Goal: Transaction & Acquisition: Purchase product/service

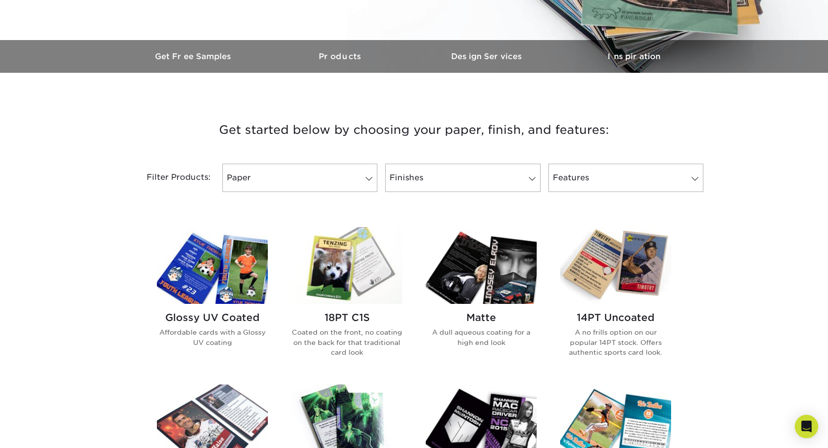
scroll to position [293, 0]
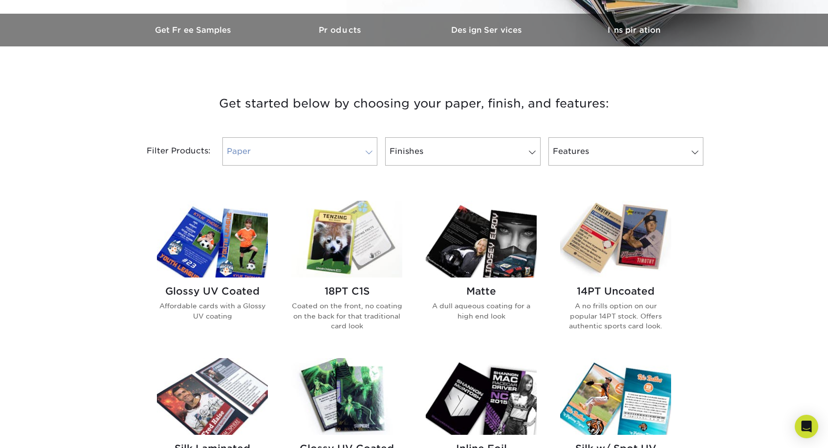
click at [291, 152] on link "Paper" at bounding box center [299, 151] width 155 height 28
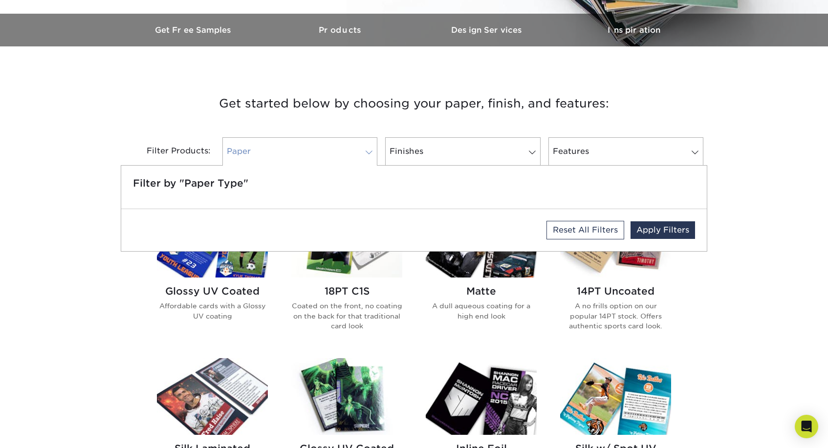
click at [295, 153] on link "Paper" at bounding box center [299, 151] width 155 height 28
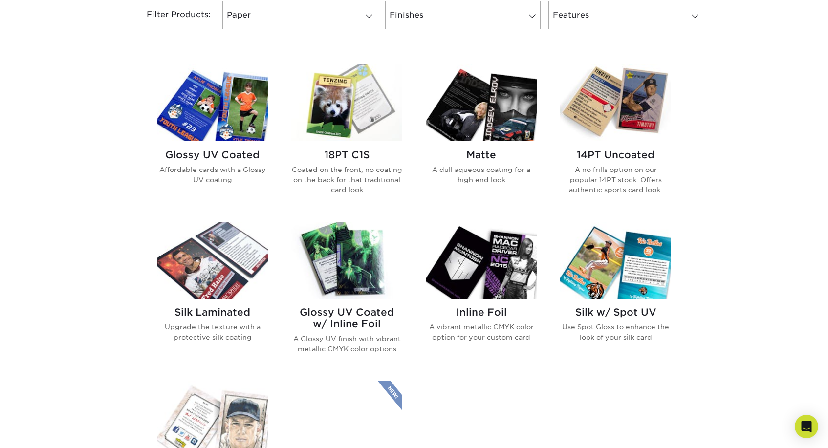
scroll to position [440, 0]
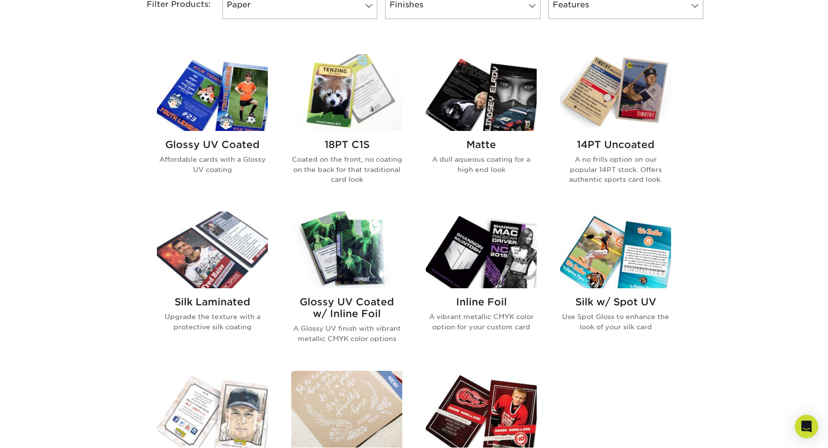
click at [475, 130] on img at bounding box center [481, 92] width 111 height 77
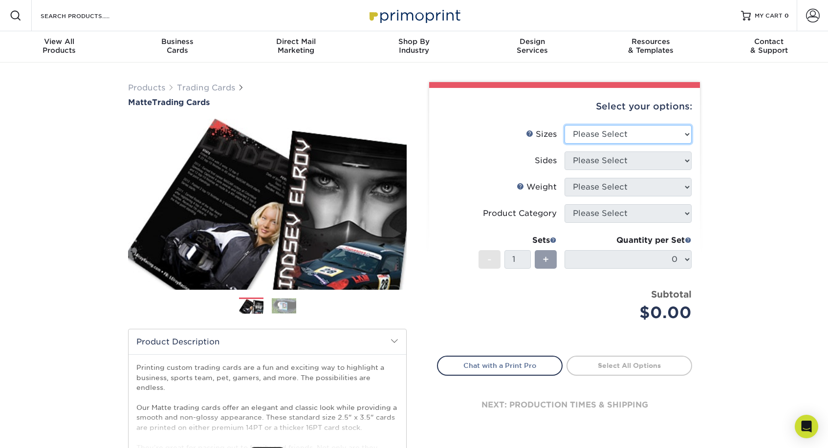
click at [654, 132] on select "Please Select 2.5" x 3.5"" at bounding box center [628, 134] width 127 height 19
select select "2.50x3.50"
click at [565, 125] on select "Please Select 2.5" x 3.5"" at bounding box center [628, 134] width 127 height 19
click at [643, 158] on select "Please Select Print Both Sides Print Front Only" at bounding box center [628, 161] width 127 height 19
select select "13abbda7-1d64-4f25-8bb2-c179b224825d"
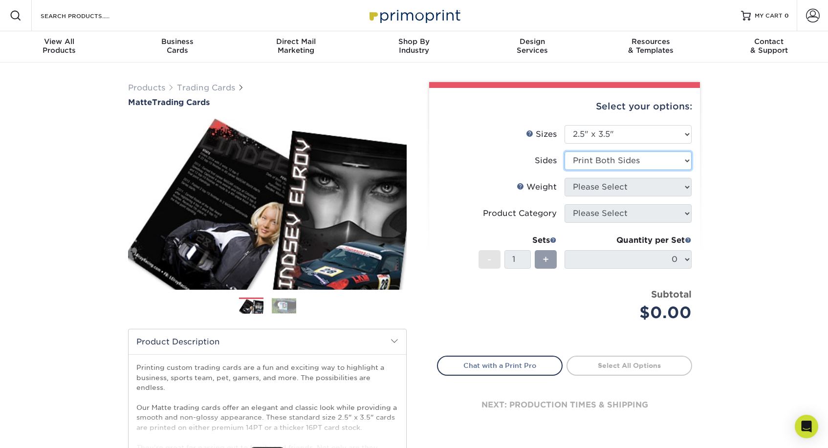
click at [565, 152] on select "Please Select Print Both Sides Print Front Only" at bounding box center [628, 161] width 127 height 19
click at [643, 192] on select "Please Select 16PT 14PT" at bounding box center [628, 187] width 127 height 19
select select "14PT"
click at [565, 178] on select "Please Select 16PT 14PT" at bounding box center [628, 187] width 127 height 19
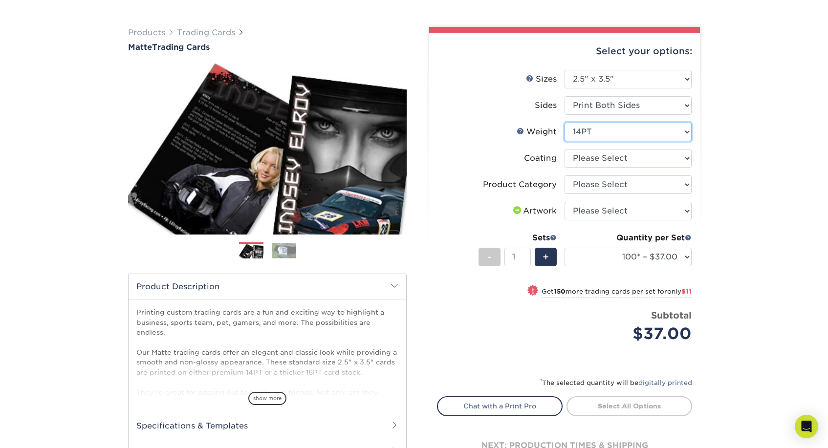
scroll to position [49, 0]
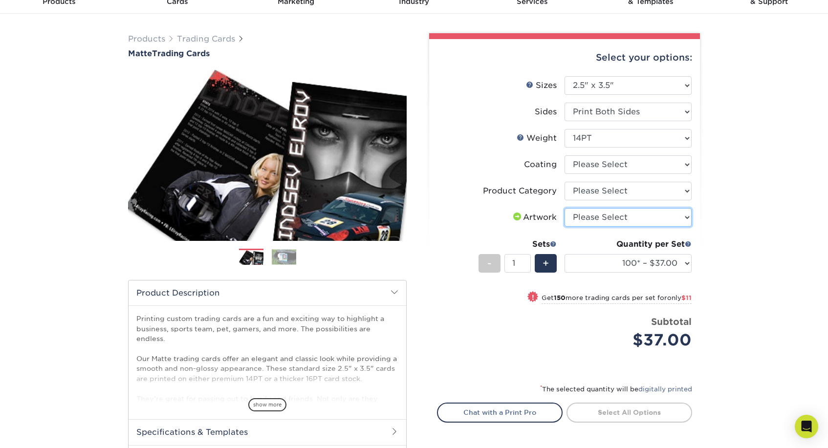
click at [681, 218] on select "Please Select I will upload files I need a design - $100" at bounding box center [628, 217] width 127 height 19
select select "upload"
click at [565, 208] on select "Please Select I will upload files I need a design - $100" at bounding box center [628, 217] width 127 height 19
click at [676, 194] on select "Please Select Trading Cards" at bounding box center [628, 191] width 127 height 19
select select "c2f9bce9-36c2-409d-b101-c29d9d031e18"
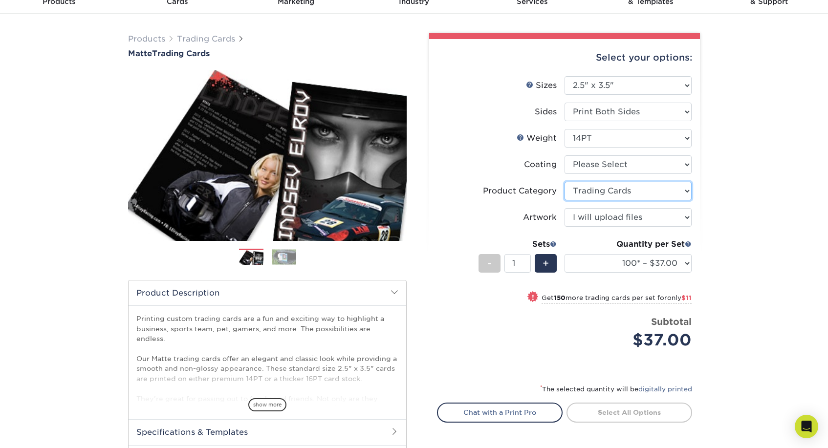
click at [565, 182] on select "Please Select Trading Cards" at bounding box center [628, 191] width 127 height 19
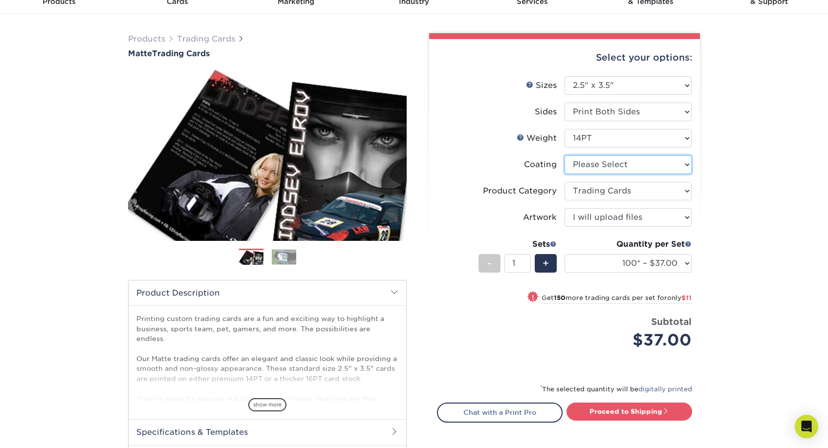
click at [677, 170] on select at bounding box center [628, 164] width 127 height 19
select select "121bb7b5-3b4d-429f-bd8d-bbf80e953313"
click at [565, 155] on select at bounding box center [628, 164] width 127 height 19
select select "-1"
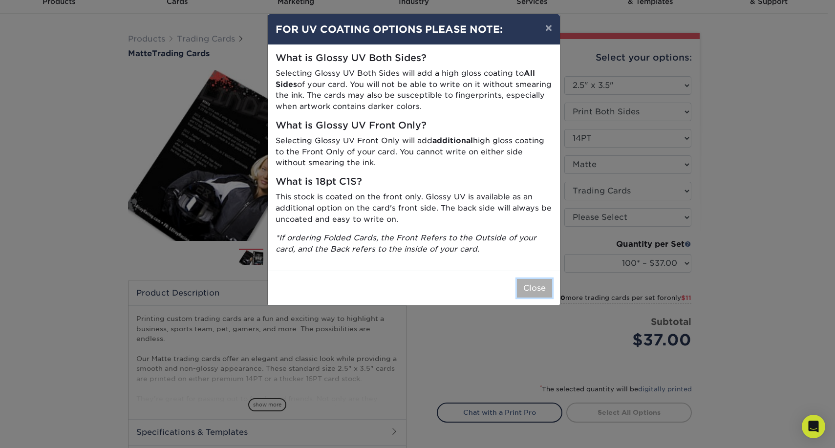
click at [530, 286] on button "Close" at bounding box center [534, 288] width 35 height 19
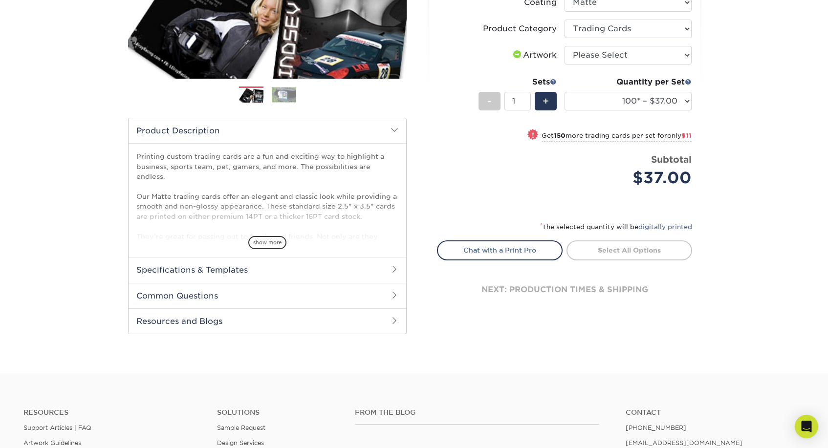
scroll to position [244, 0]
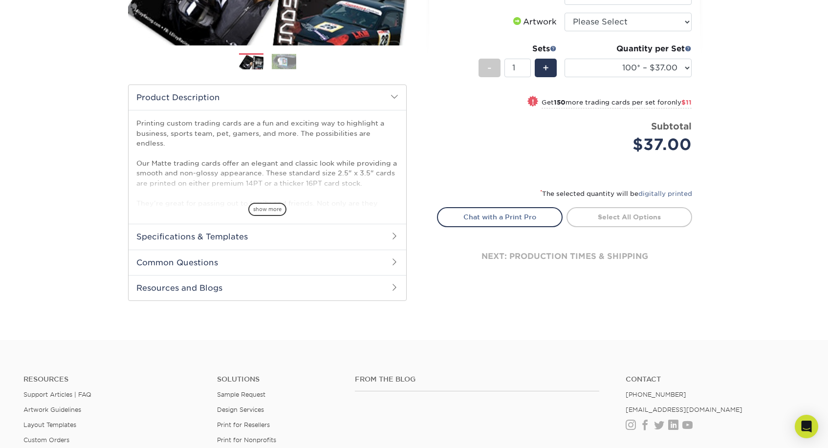
click at [286, 240] on h2 "Specifications & Templates" at bounding box center [268, 236] width 278 height 25
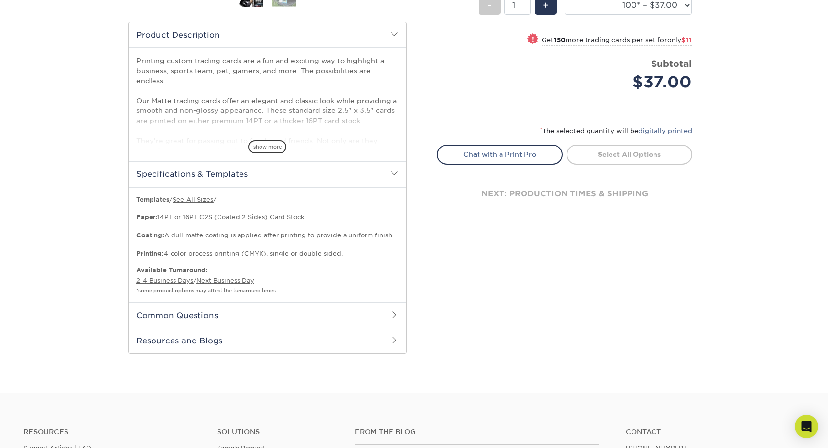
scroll to position [391, 0]
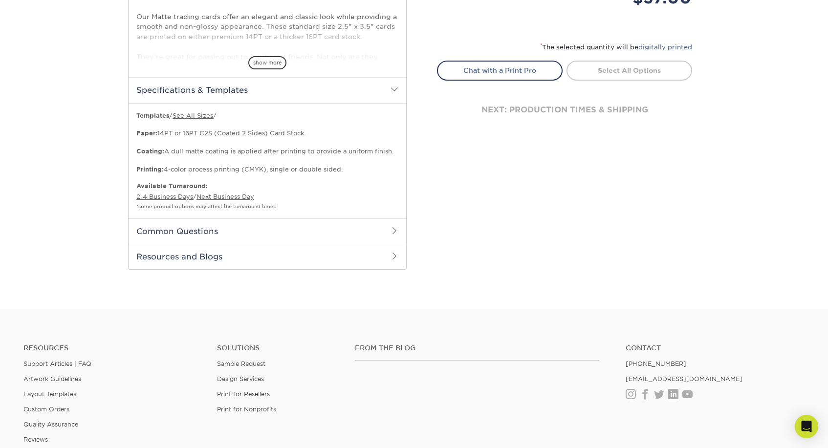
click at [192, 230] on h2 "Common Questions" at bounding box center [268, 230] width 278 height 25
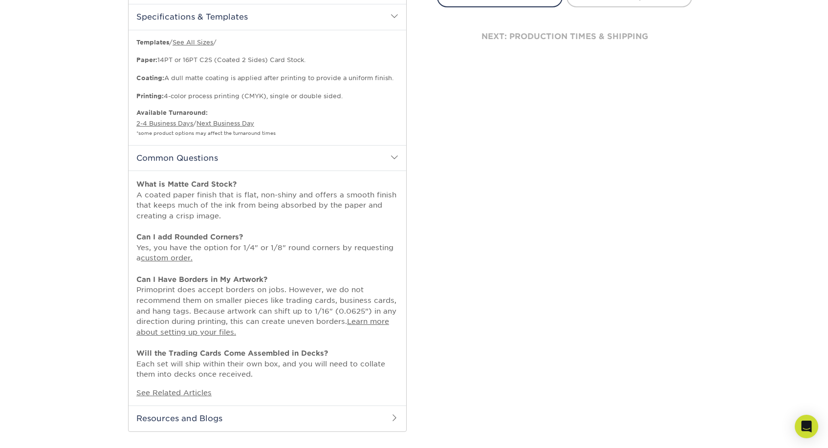
scroll to position [440, 0]
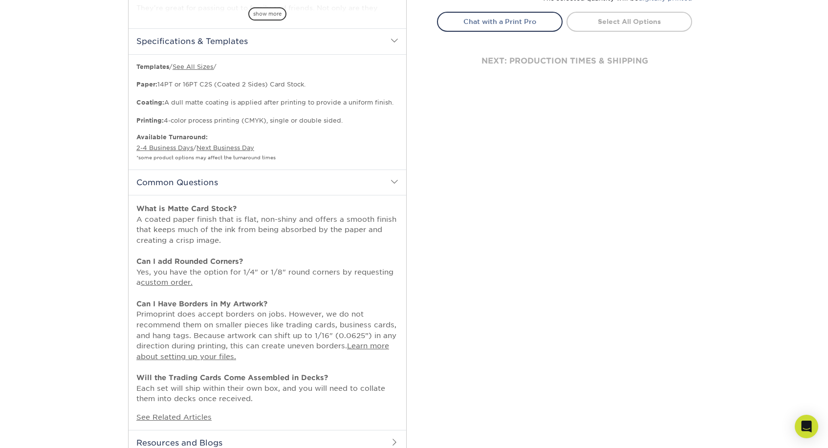
click at [181, 180] on h2 "Common Questions" at bounding box center [268, 182] width 278 height 25
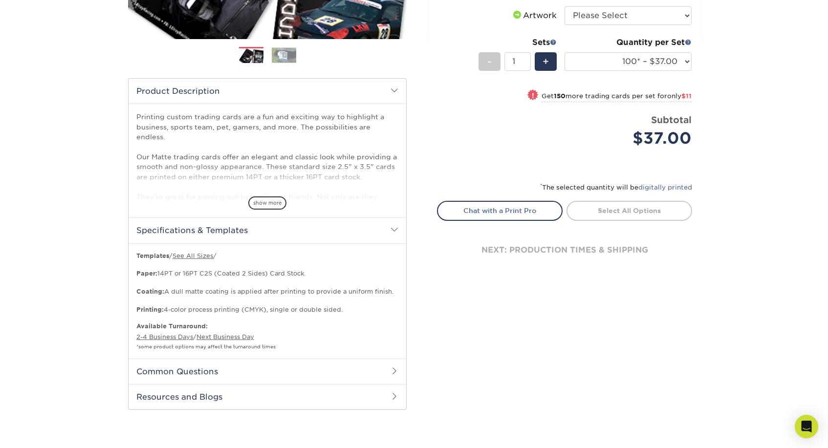
scroll to position [244, 0]
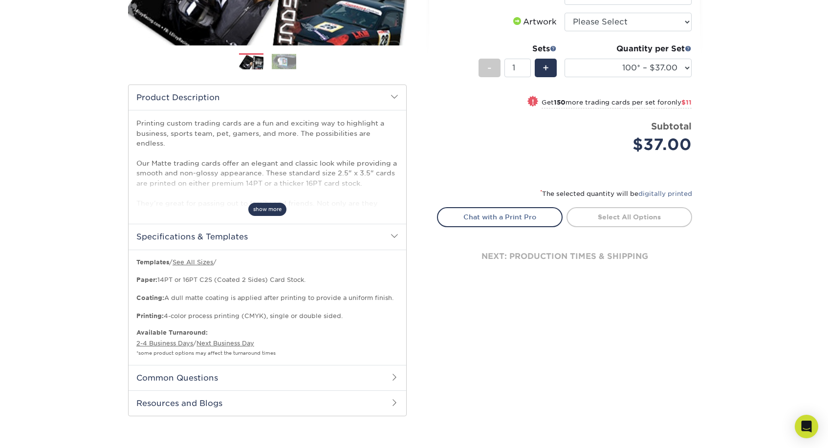
click at [260, 211] on span "show more" at bounding box center [267, 209] width 38 height 13
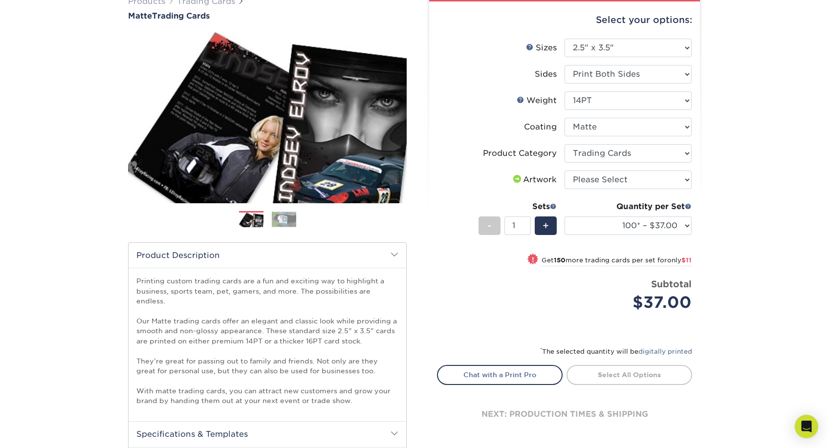
scroll to position [49, 0]
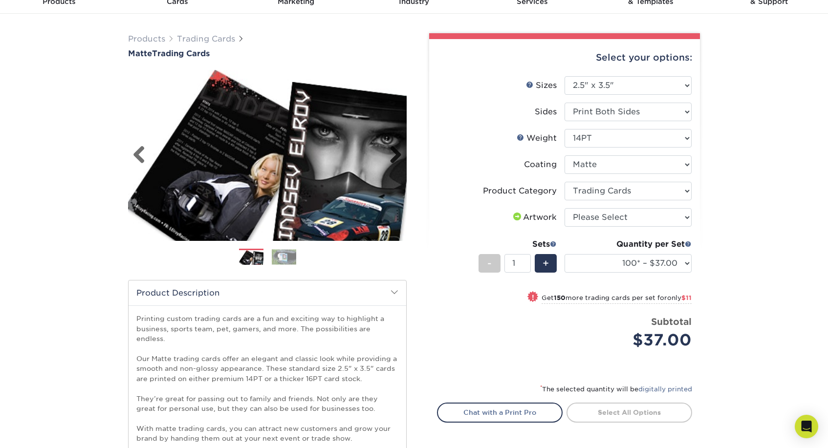
click at [395, 160] on link "Next" at bounding box center [392, 156] width 20 height 20
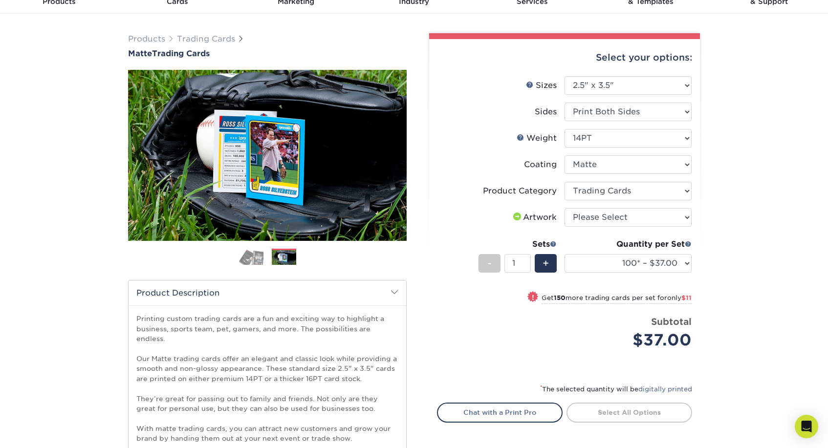
click at [395, 160] on link "Next" at bounding box center [392, 156] width 20 height 20
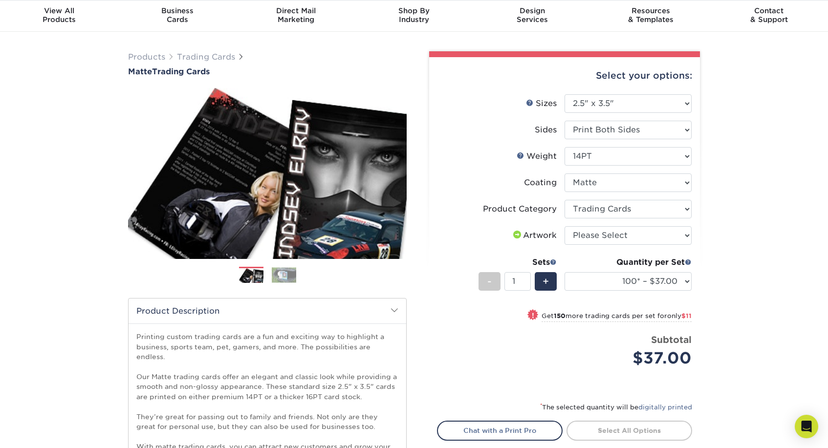
scroll to position [0, 0]
